Goal: Task Accomplishment & Management: Manage account settings

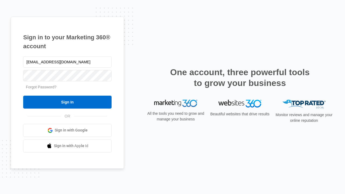
type input "[EMAIL_ADDRESS][DOMAIN_NAME]"
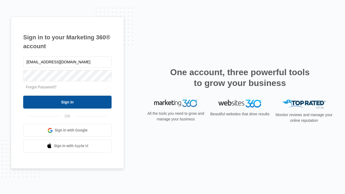
click at [67, 102] on input "Sign In" at bounding box center [67, 102] width 88 height 13
